Goal: Task Accomplishment & Management: Manage account settings

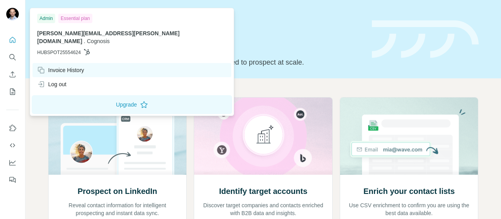
click at [56, 66] on div "Invoice History" at bounding box center [60, 70] width 47 height 8
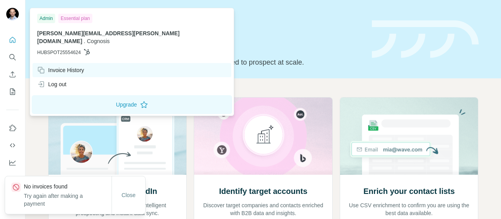
click at [56, 66] on div "Invoice History" at bounding box center [60, 70] width 47 height 8
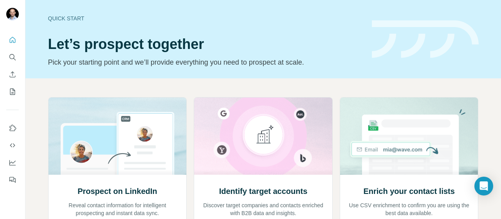
click at [68, 38] on h1 "Let’s prospect together" at bounding box center [205, 44] width 314 height 16
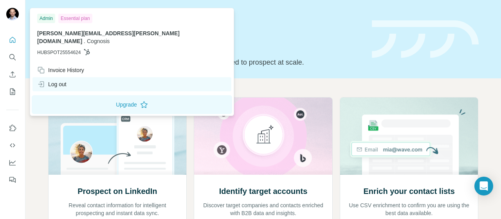
click at [60, 80] on div "Log out" at bounding box center [51, 84] width 29 height 8
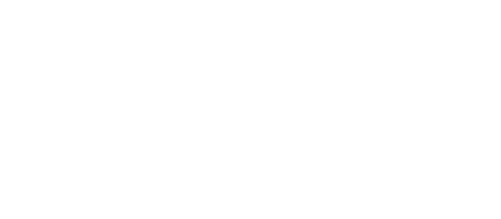
click at [48, 0] on html at bounding box center [250, 0] width 501 height 0
